Goal: Task Accomplishment & Management: Use online tool/utility

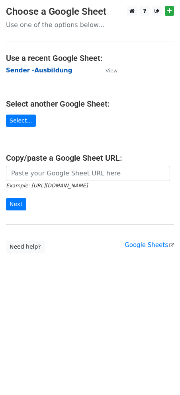
click at [38, 70] on strong "Sender -Ausbildung" at bounding box center [39, 70] width 66 height 7
click at [31, 67] on strong "Sender -Ausbildung" at bounding box center [39, 70] width 66 height 7
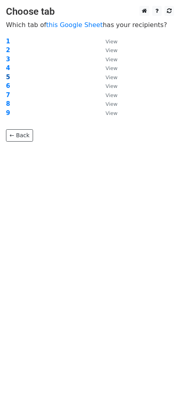
click at [8, 76] on strong "5" at bounding box center [8, 77] width 4 height 7
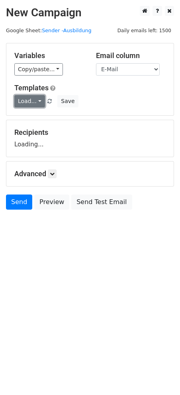
click at [36, 103] on link "Load..." at bounding box center [29, 101] width 31 height 12
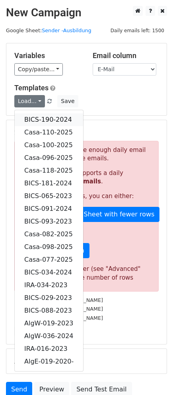
click at [51, 116] on link "BICS-190-2024" at bounding box center [49, 119] width 68 height 13
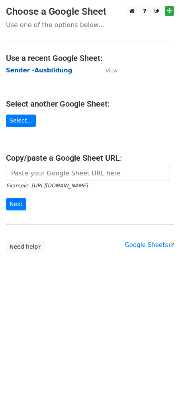
click at [45, 70] on strong "Sender -Ausbildung" at bounding box center [39, 70] width 66 height 7
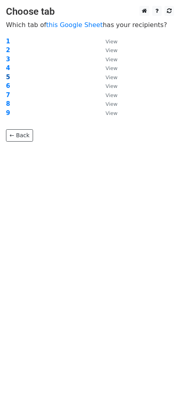
click at [7, 75] on strong "5" at bounding box center [8, 77] width 4 height 7
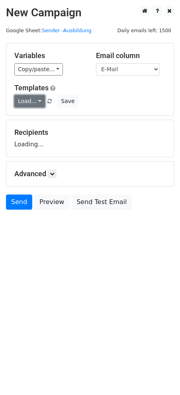
click at [37, 99] on link "Load..." at bounding box center [29, 101] width 31 height 12
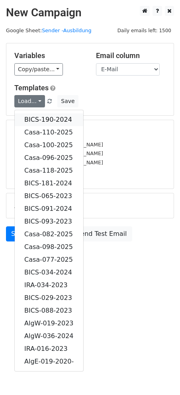
click at [55, 120] on link "BICS-190-2024" at bounding box center [49, 119] width 68 height 13
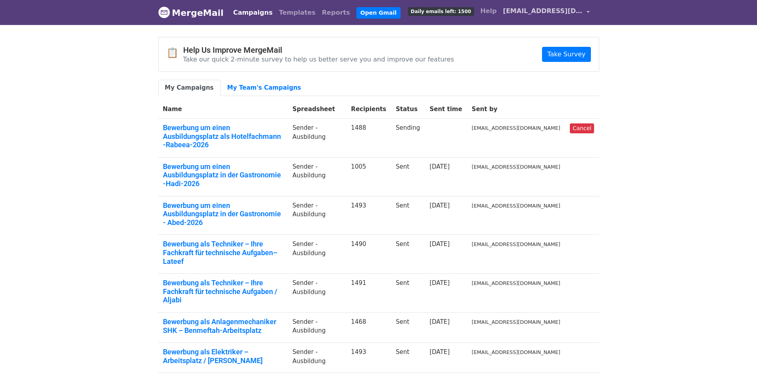
click at [587, 11] on link "[EMAIL_ADDRESS][DOMAIN_NAME]" at bounding box center [546, 12] width 93 height 19
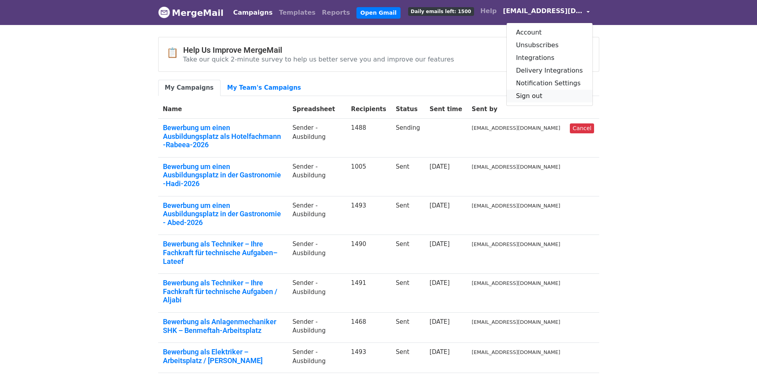
click at [552, 94] on link "Sign out" at bounding box center [550, 96] width 86 height 13
